Goal: Navigation & Orientation: Understand site structure

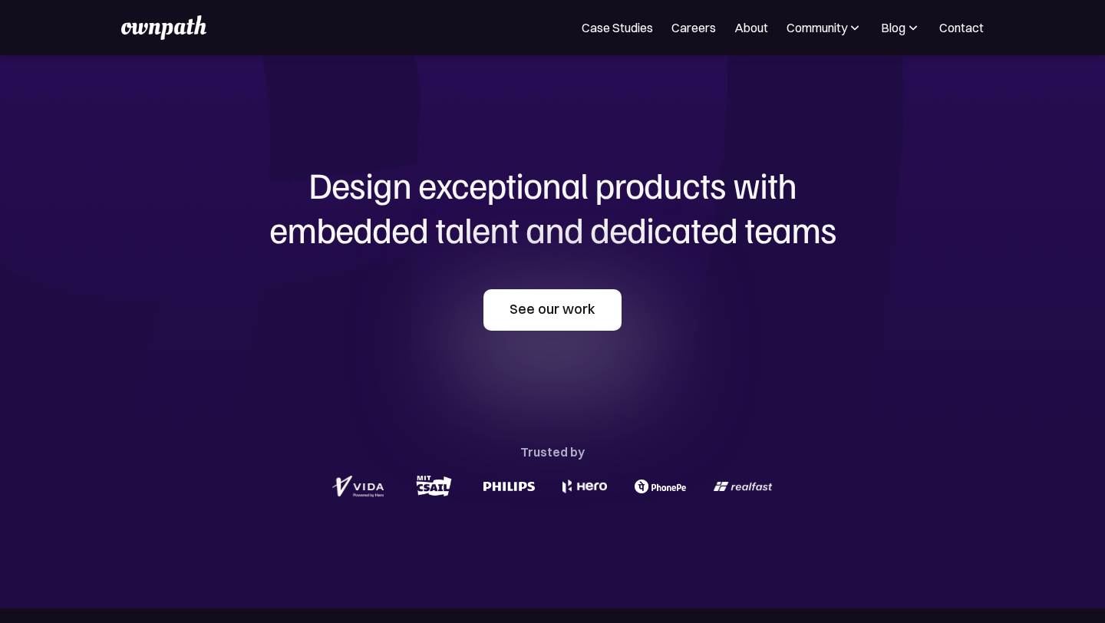
click at [560, 305] on link "See our work" at bounding box center [552, 309] width 138 height 41
click at [542, 298] on link "See our work" at bounding box center [552, 309] width 138 height 41
click at [605, 28] on link "Case Studies" at bounding box center [617, 27] width 71 height 18
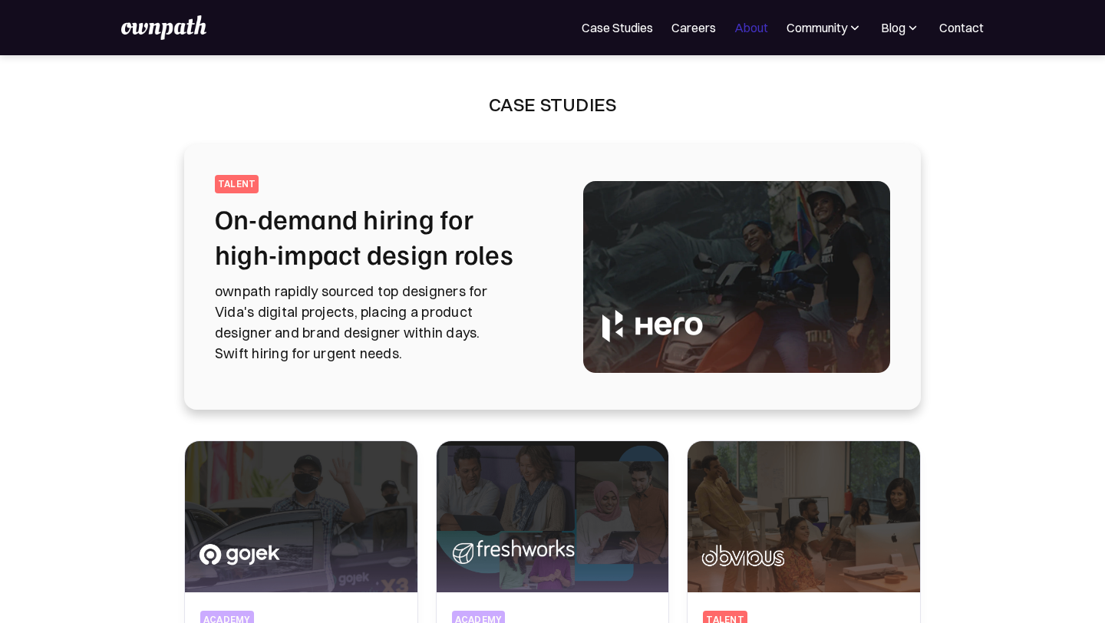
click at [747, 25] on link "About" at bounding box center [751, 27] width 34 height 18
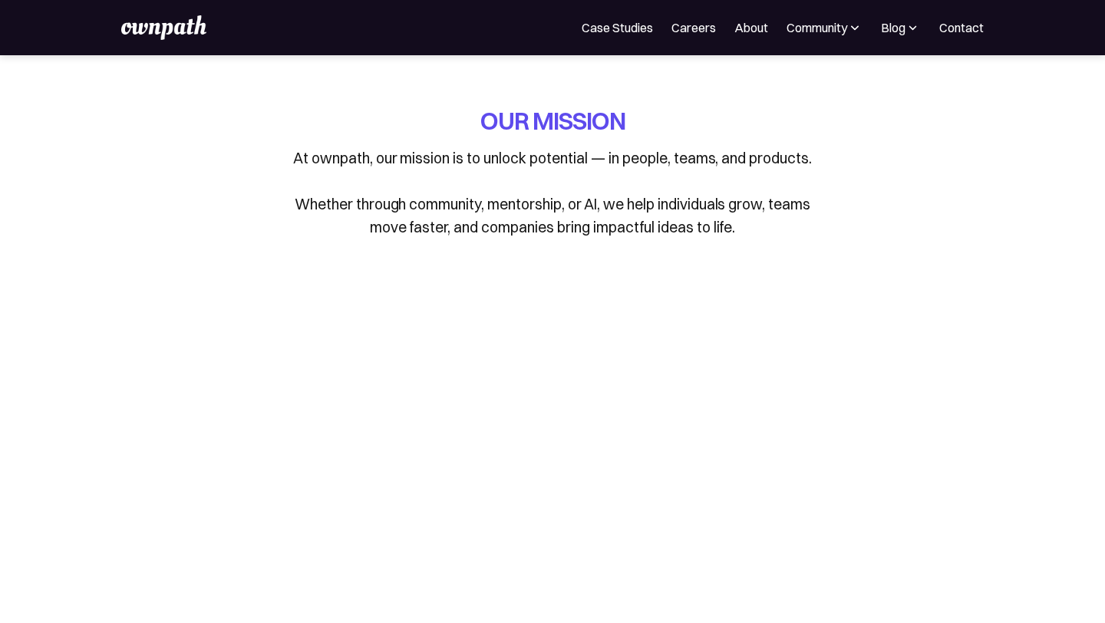
click at [849, 27] on img at bounding box center [854, 27] width 15 height 15
click at [700, 28] on link "Careers" at bounding box center [693, 27] width 44 height 18
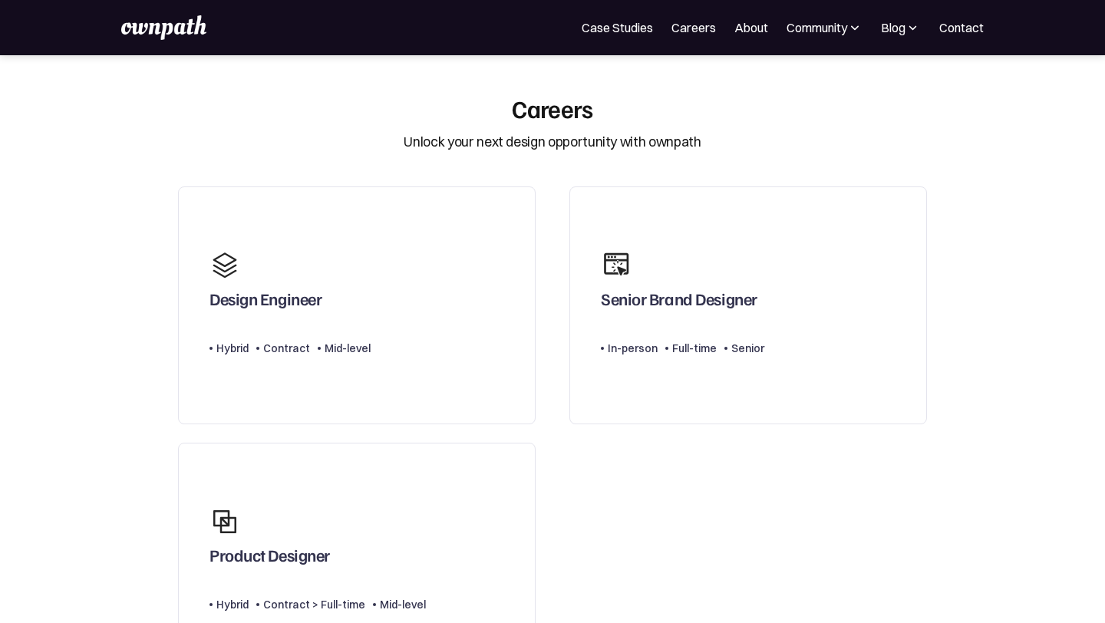
click at [155, 31] on img at bounding box center [163, 27] width 84 height 25
